Goal: Task Accomplishment & Management: Complete application form

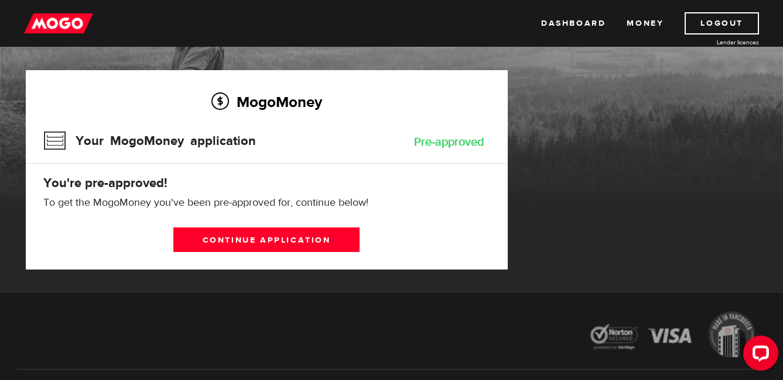
scroll to position [59, 0]
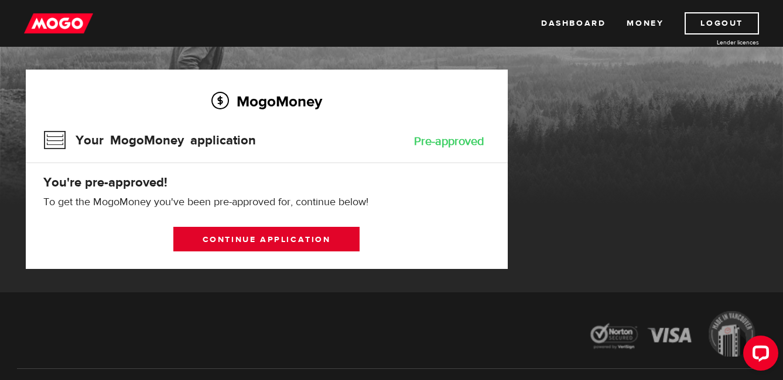
click at [264, 241] on link "Continue application" at bounding box center [266, 239] width 186 height 25
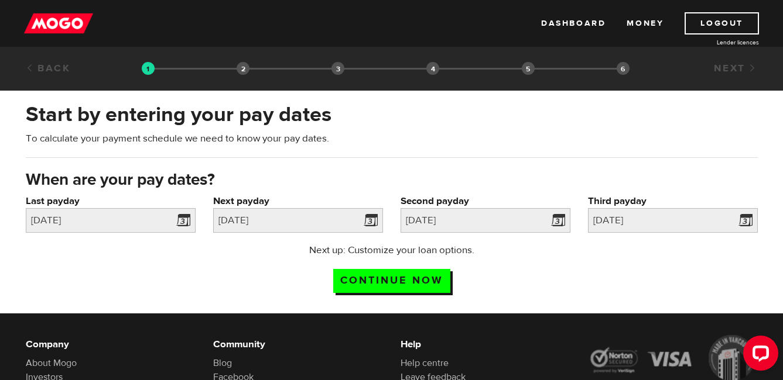
scroll to position [59, 0]
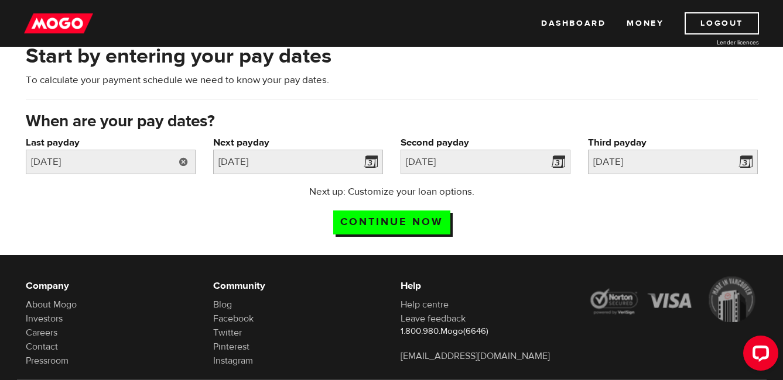
click at [188, 157] on link at bounding box center [184, 162] width 24 height 25
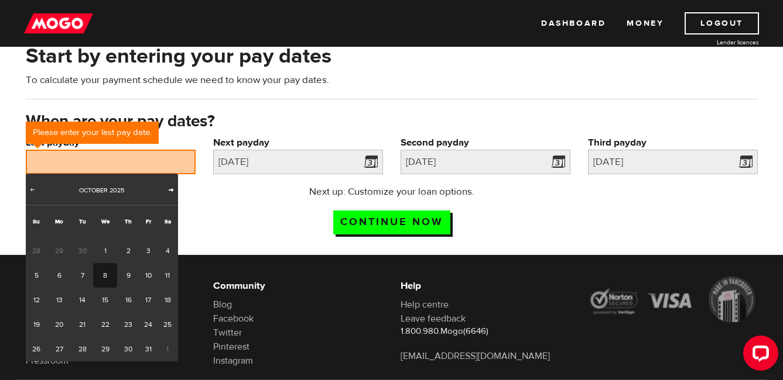
click at [173, 193] on span "Next" at bounding box center [170, 189] width 9 height 9
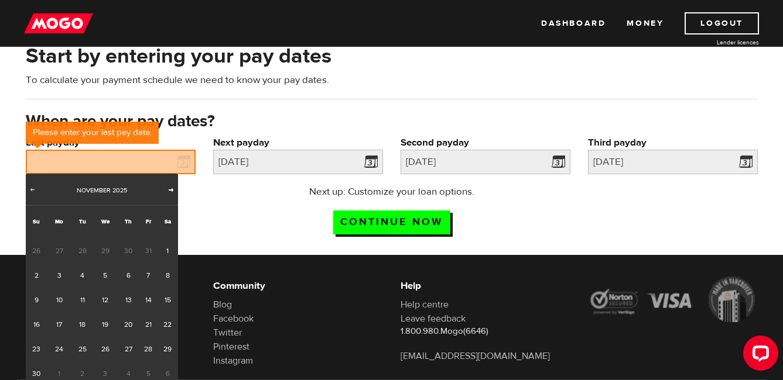
click at [173, 193] on span "Next" at bounding box center [170, 189] width 9 height 9
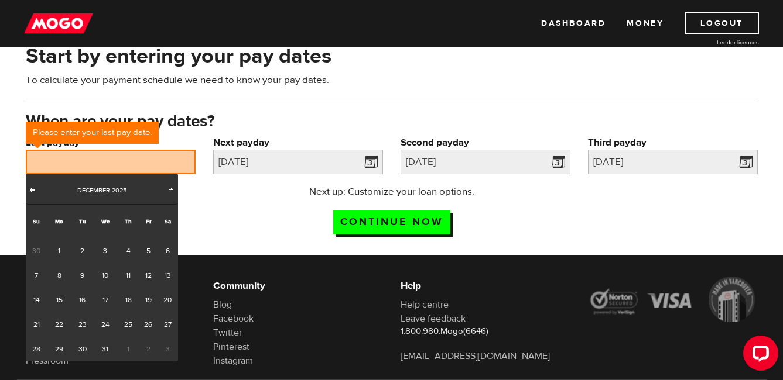
click at [35, 190] on span "Prev" at bounding box center [32, 189] width 9 height 9
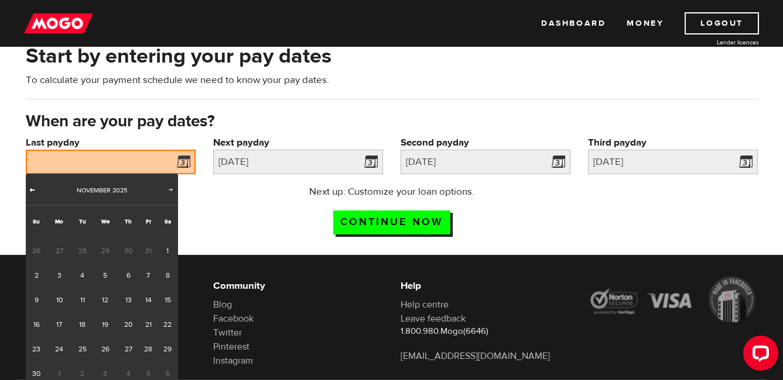
click at [35, 190] on span "Prev" at bounding box center [32, 189] width 9 height 9
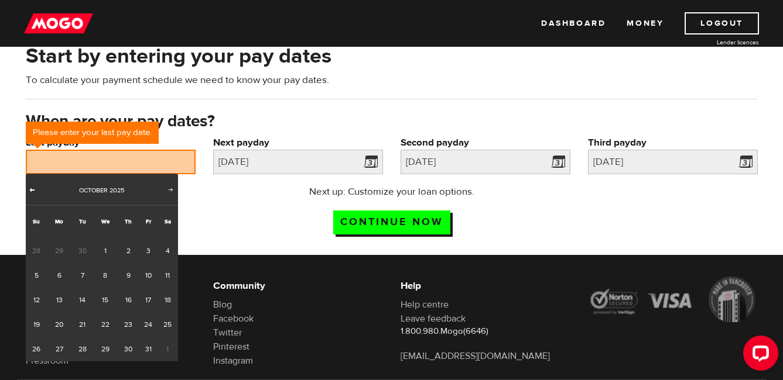
click at [27, 192] on link "Prev" at bounding box center [33, 191] width 12 height 12
click at [145, 324] on link "26" at bounding box center [148, 325] width 18 height 25
type input "[DATE]"
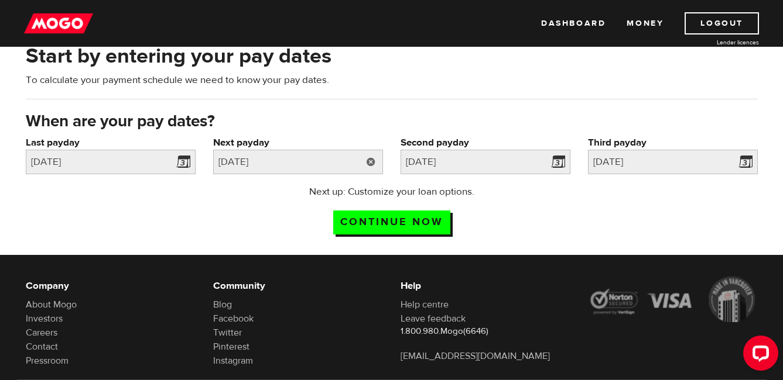
click at [372, 164] on link at bounding box center [371, 162] width 24 height 25
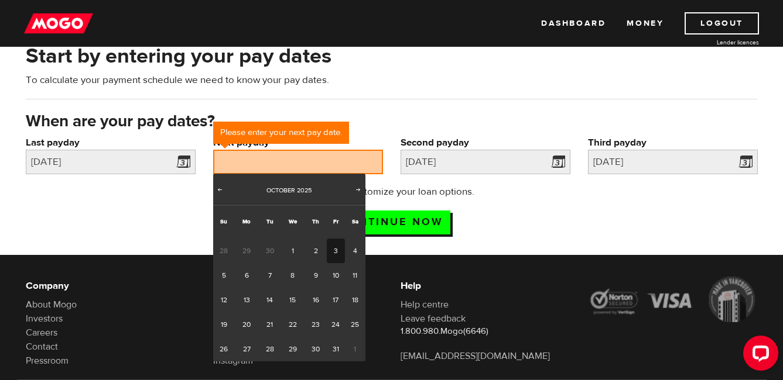
click at [335, 251] on link "3" at bounding box center [336, 251] width 18 height 25
type input "[DATE]"
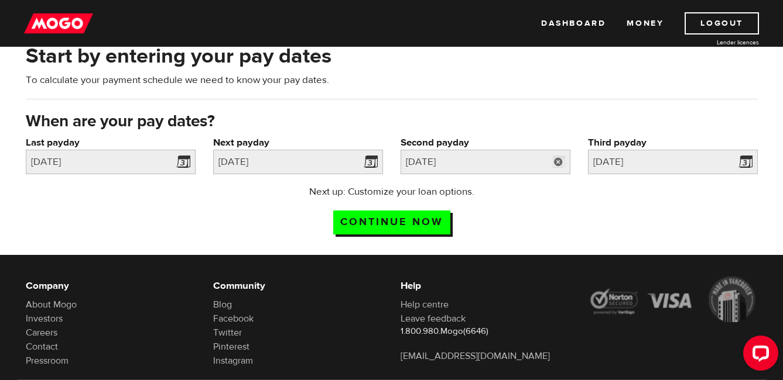
click at [563, 161] on link at bounding box center [558, 162] width 24 height 25
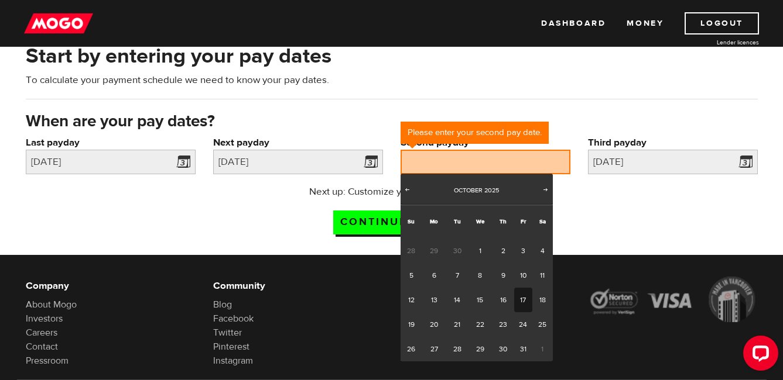
click at [526, 296] on link "17" at bounding box center [523, 300] width 18 height 25
type input "[DATE]"
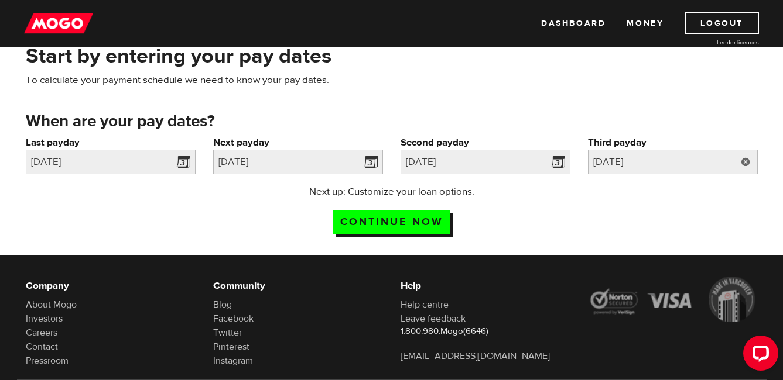
click at [746, 165] on link at bounding box center [745, 162] width 24 height 25
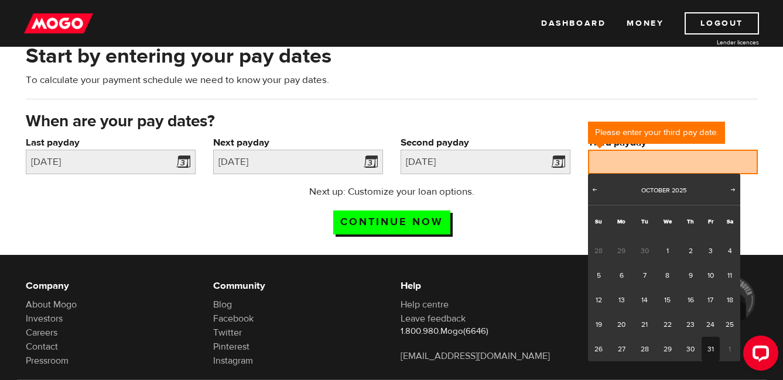
click at [703, 343] on link "31" at bounding box center [710, 349] width 18 height 25
type input "2025/10/31"
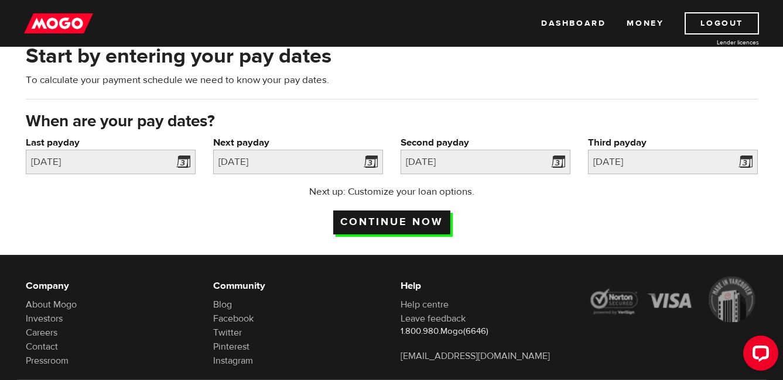
click at [409, 214] on input "Continue now" at bounding box center [391, 223] width 117 height 24
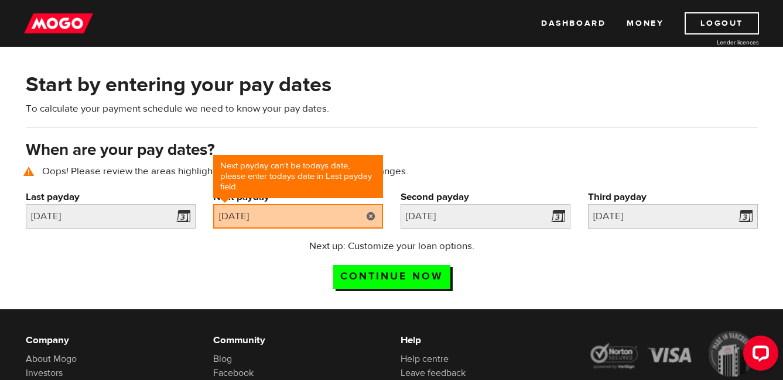
click at [374, 215] on link at bounding box center [371, 216] width 24 height 25
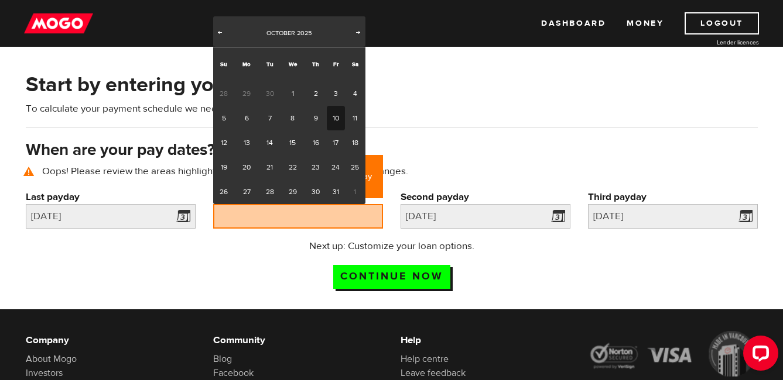
click at [339, 119] on link "10" at bounding box center [336, 118] width 18 height 25
type input "2025/10/10"
type input "2025/10/24"
type input "2025/11/7"
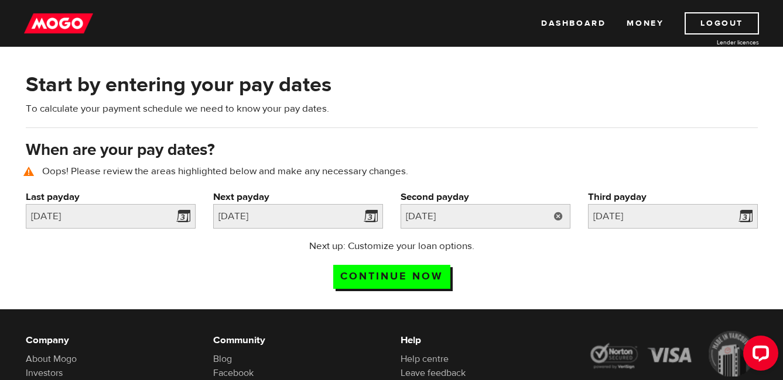
click at [560, 214] on link at bounding box center [558, 216] width 24 height 25
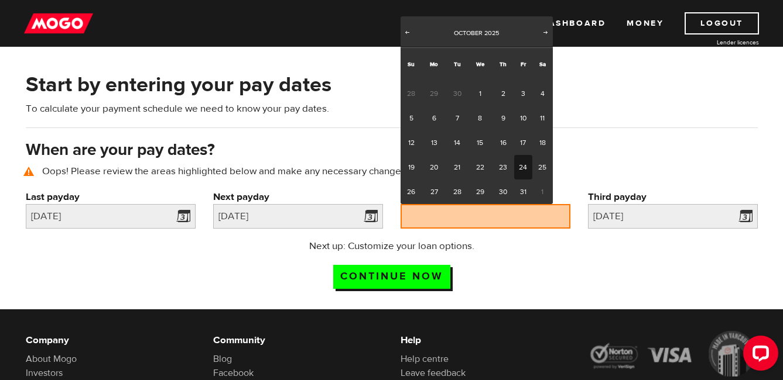
click at [524, 169] on link "24" at bounding box center [523, 167] width 18 height 25
type input "2025/10/24"
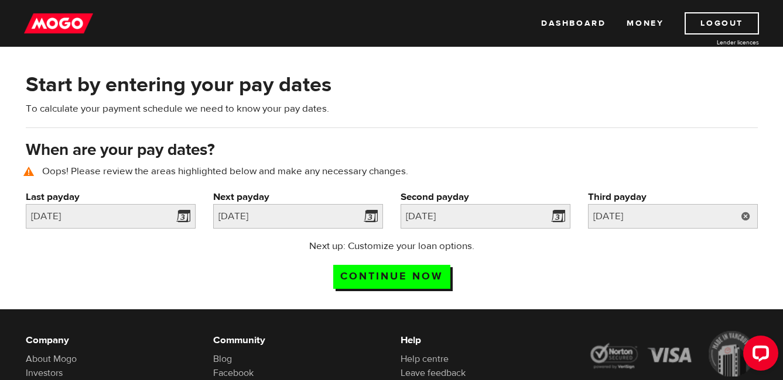
click at [749, 214] on link at bounding box center [745, 216] width 24 height 25
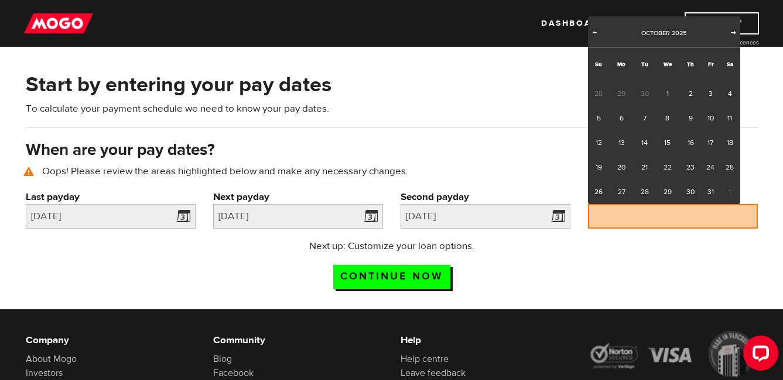
click at [732, 30] on span "Next" at bounding box center [732, 32] width 9 height 9
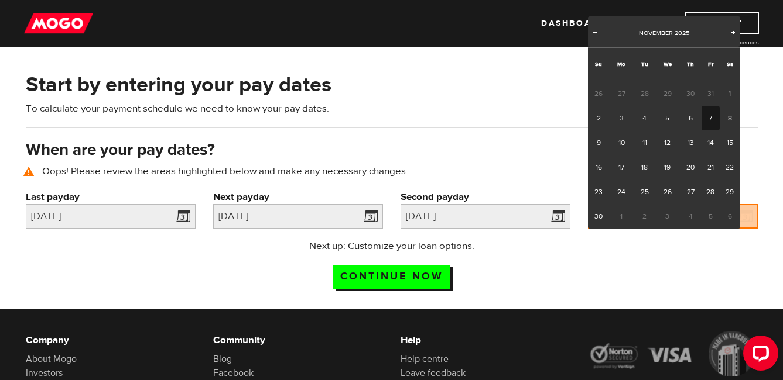
click at [709, 116] on link "7" at bounding box center [710, 118] width 18 height 25
type input "2025/11/07"
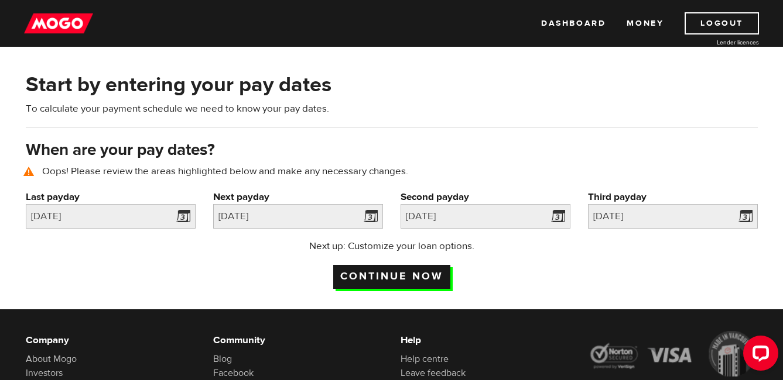
click at [435, 273] on input "Continue now" at bounding box center [391, 277] width 117 height 24
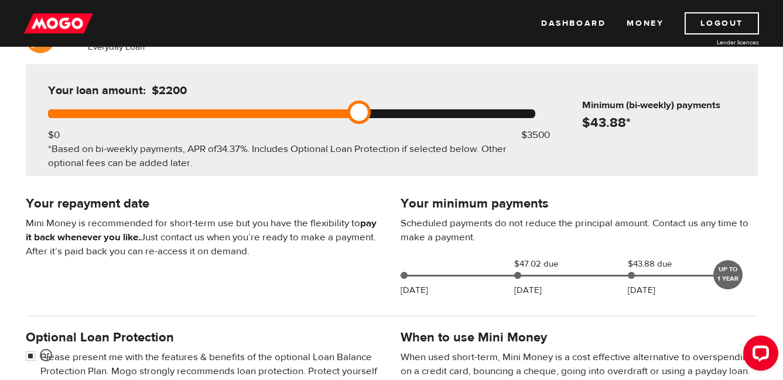
scroll to position [117, 0]
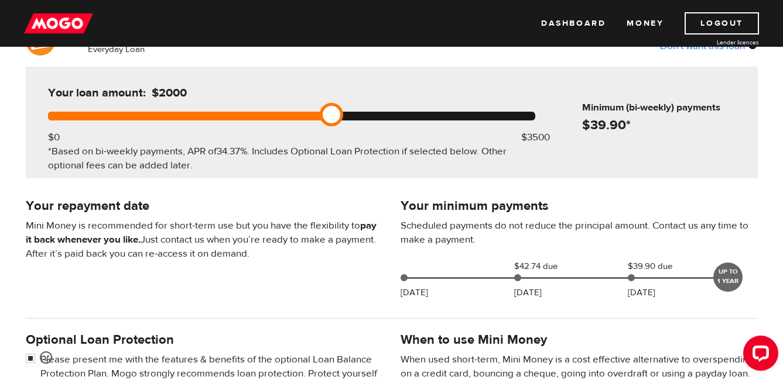
drag, startPoint x: 358, startPoint y: 113, endPoint x: 329, endPoint y: 119, distance: 30.0
click at [329, 119] on link at bounding box center [331, 114] width 23 height 23
click at [329, 120] on link at bounding box center [331, 114] width 23 height 23
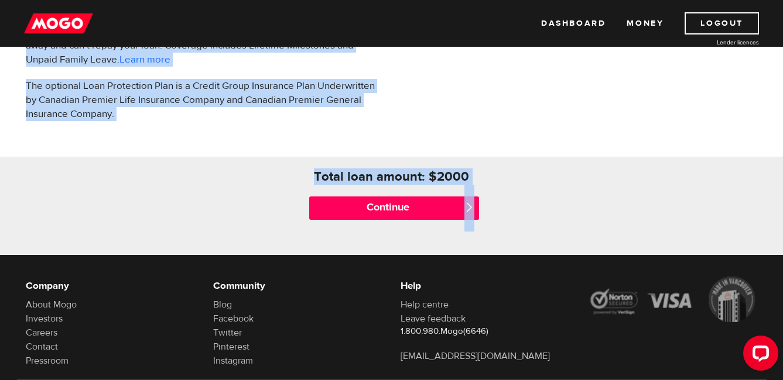
scroll to position [539, 0]
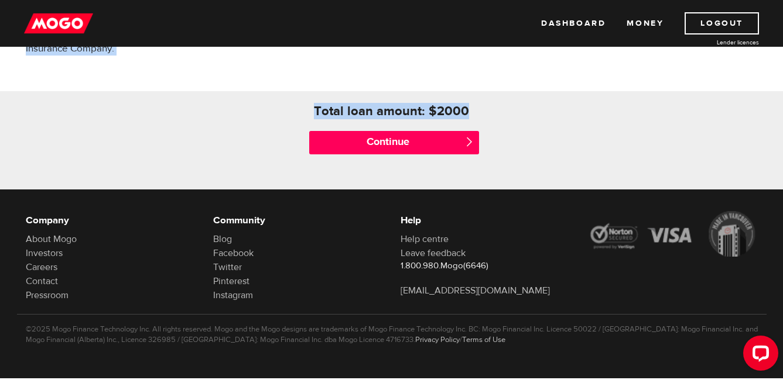
drag, startPoint x: 15, startPoint y: 108, endPoint x: 530, endPoint y: 132, distance: 515.7
copy div "You’re pre-approved for up to $3500 Everyday Loan Don’t want this loan Your loa…"
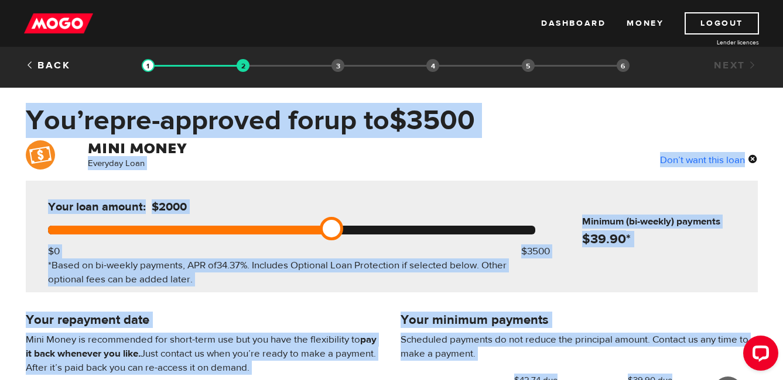
scroll to position [0, 0]
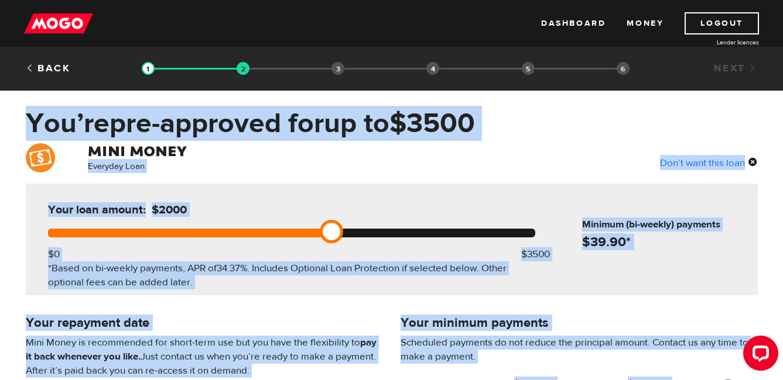
click at [553, 152] on div "Everyday Loan Don’t want this loan" at bounding box center [391, 159] width 749 height 32
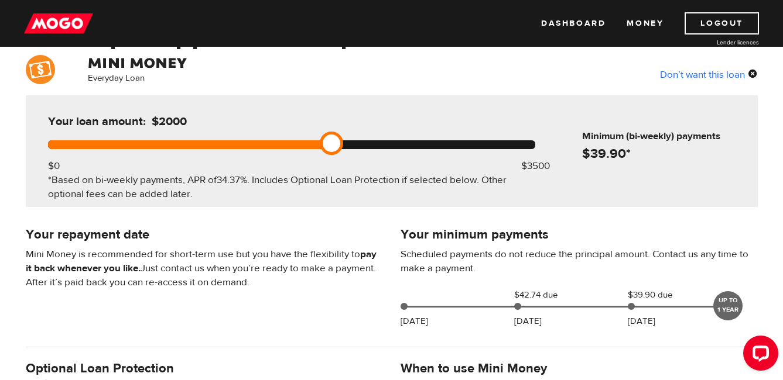
scroll to position [117, 0]
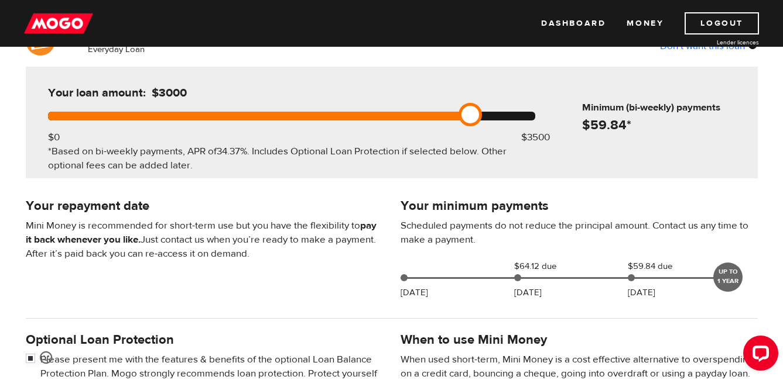
drag, startPoint x: 332, startPoint y: 114, endPoint x: 683, endPoint y: 148, distance: 352.3
click at [683, 148] on div "Your loan amount: $3000 $0 $3500 *Based on bi-weekly payments, APR of 34.37% . …" at bounding box center [392, 123] width 732 height 112
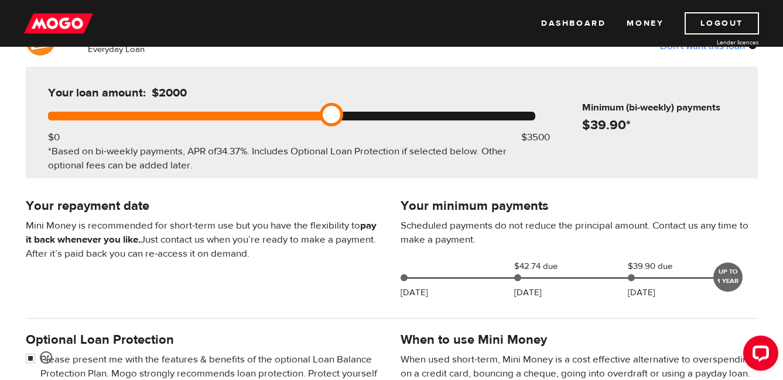
drag, startPoint x: 531, startPoint y: 118, endPoint x: 320, endPoint y: 118, distance: 211.3
click at [320, 118] on link at bounding box center [331, 114] width 23 height 23
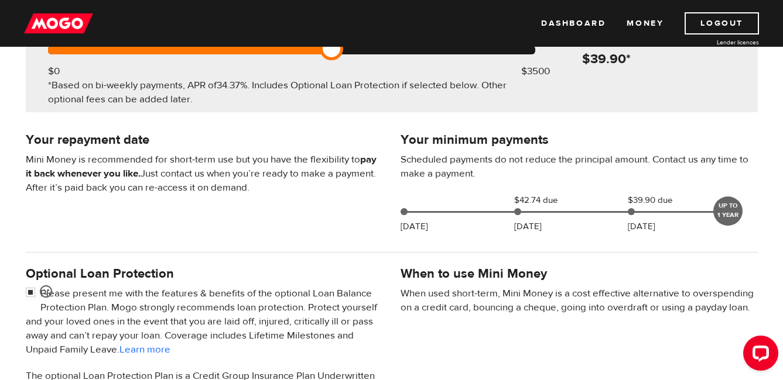
scroll to position [176, 0]
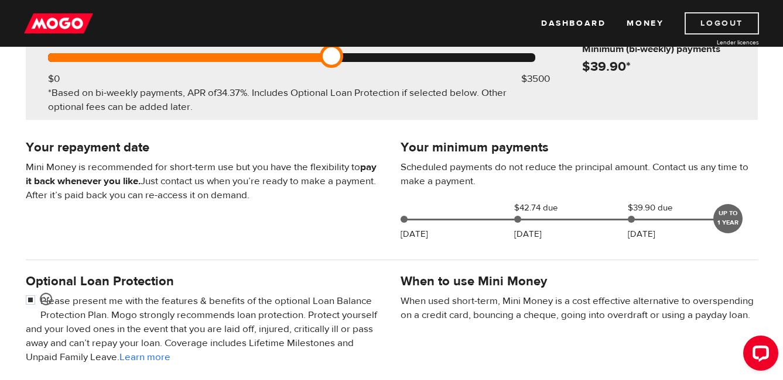
click at [729, 21] on link "Logout" at bounding box center [721, 23] width 74 height 22
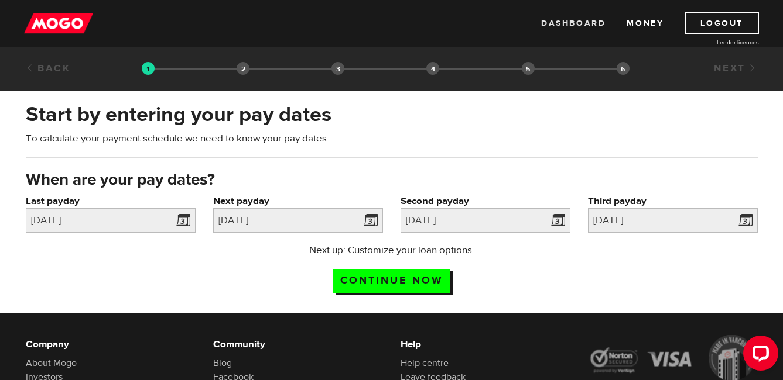
click at [576, 22] on link "Dashboard" at bounding box center [573, 23] width 64 height 22
